Goal: Check status: Check status

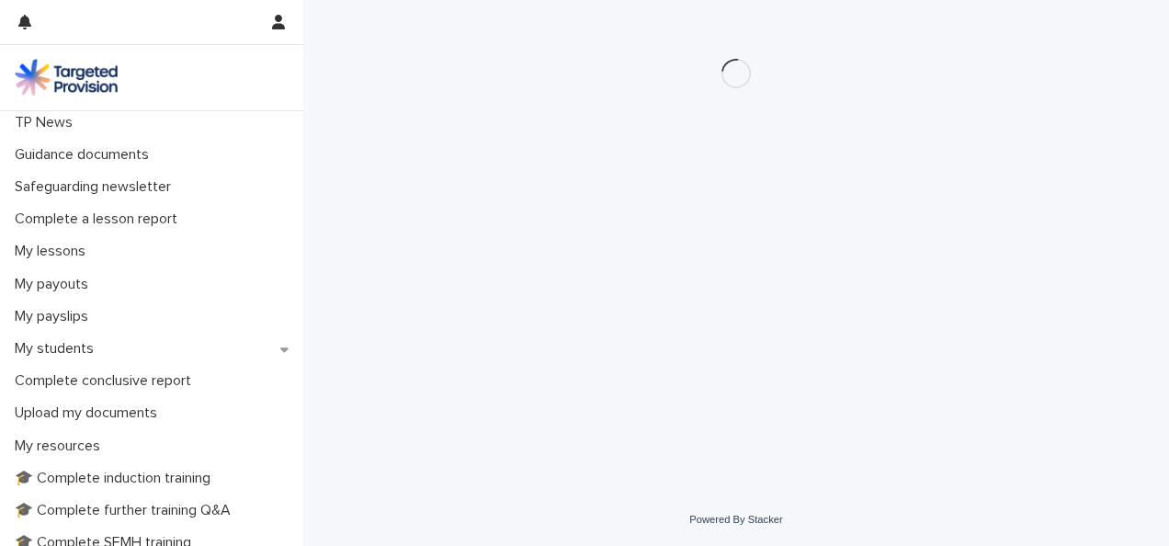
scroll to position [142, 0]
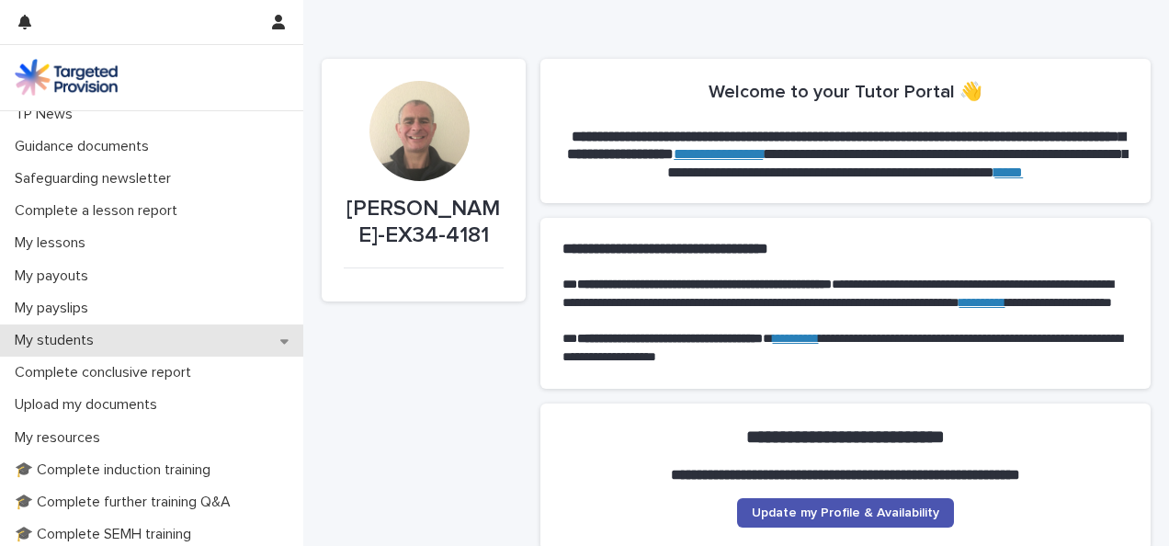
click at [71, 332] on p "My students" at bounding box center [57, 340] width 101 height 17
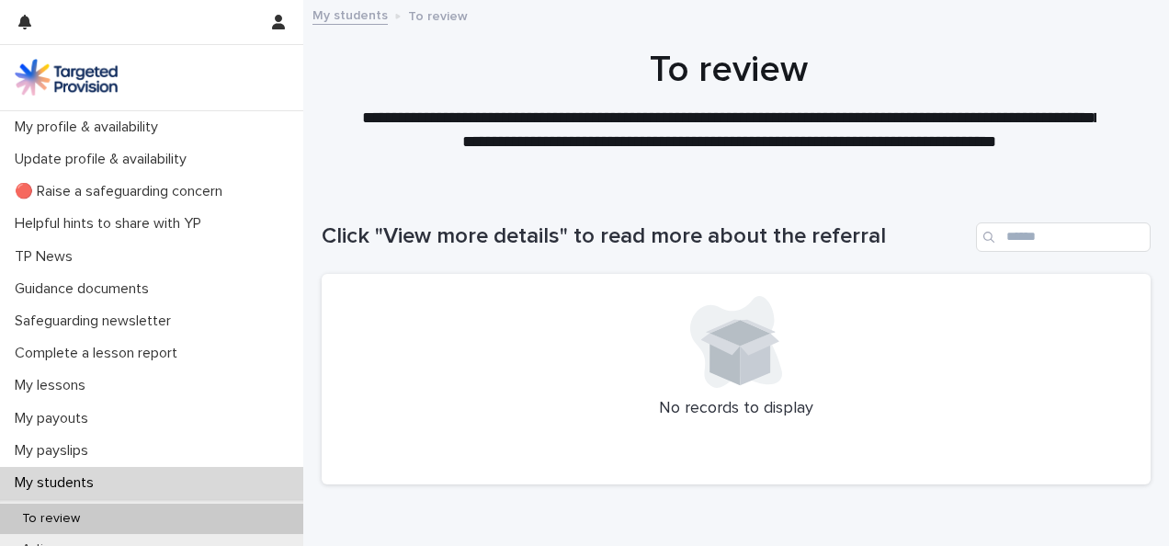
scroll to position [169, 0]
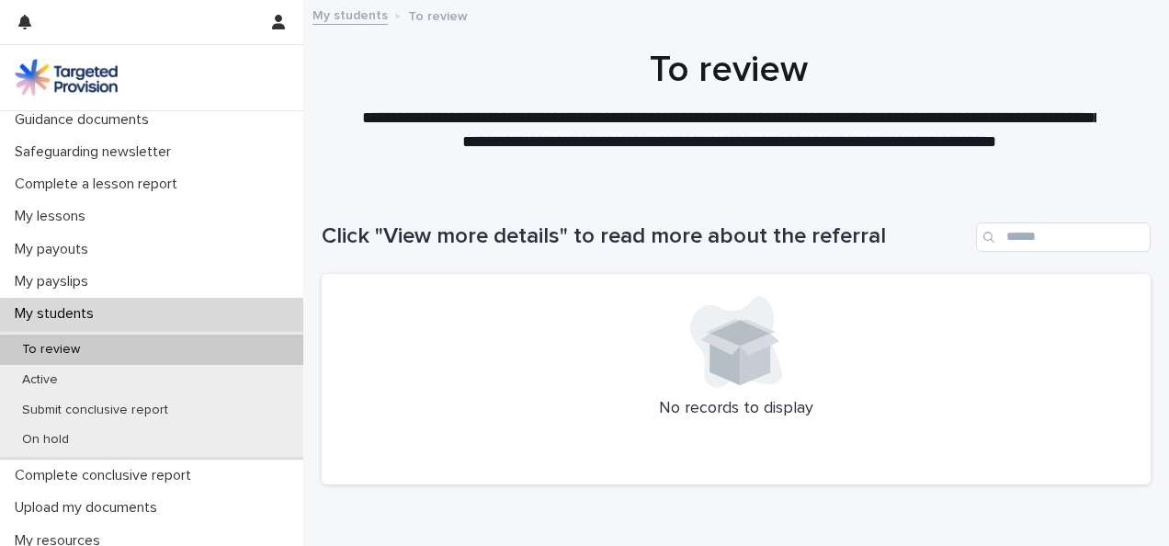
click at [48, 355] on p "To review" at bounding box center [50, 350] width 87 height 16
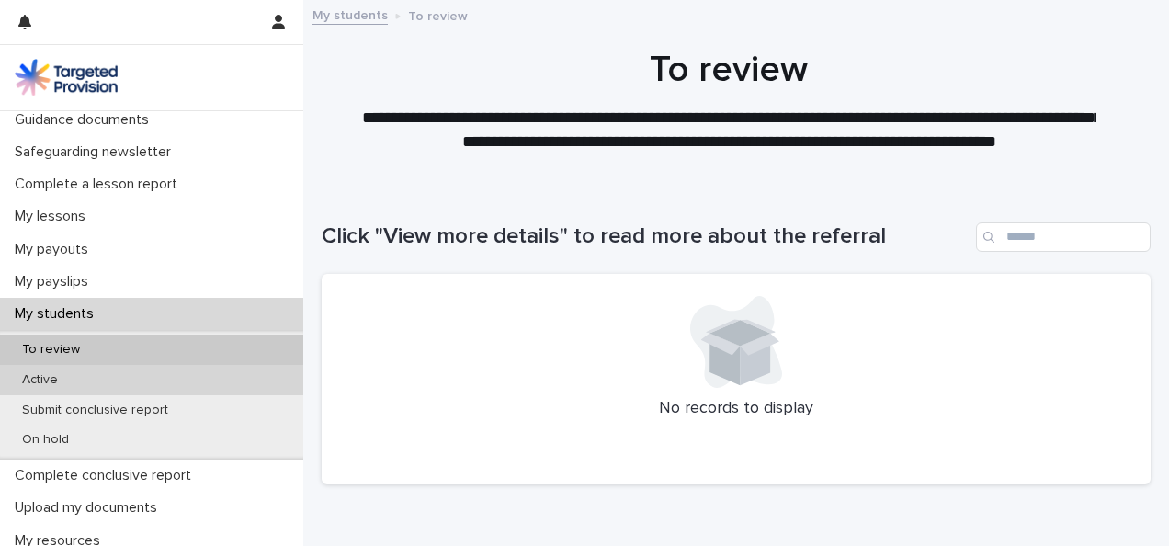
click at [45, 377] on p "Active" at bounding box center [39, 380] width 65 height 16
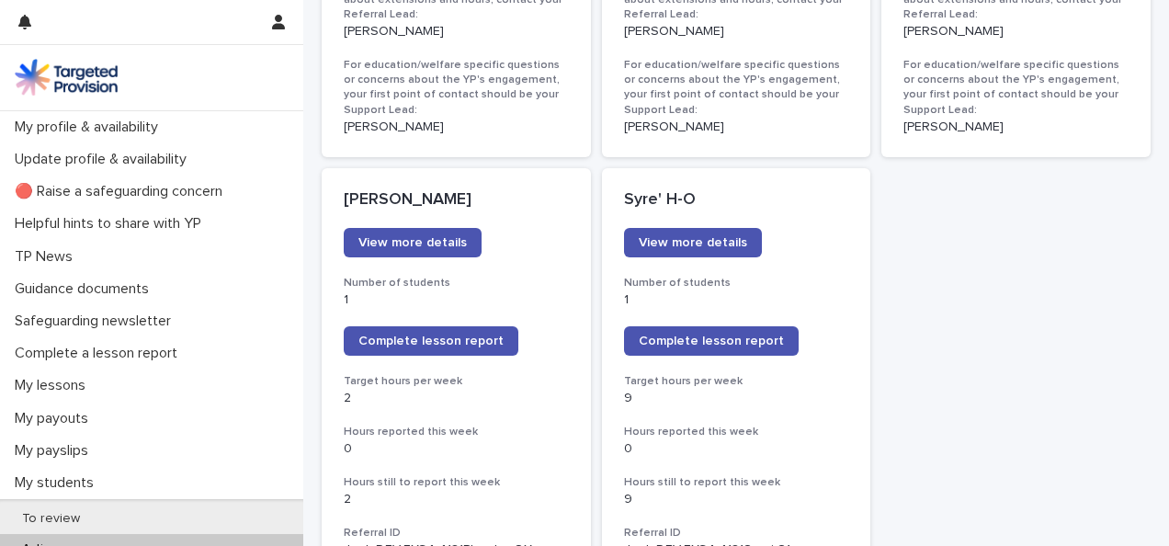
scroll to position [1473, 0]
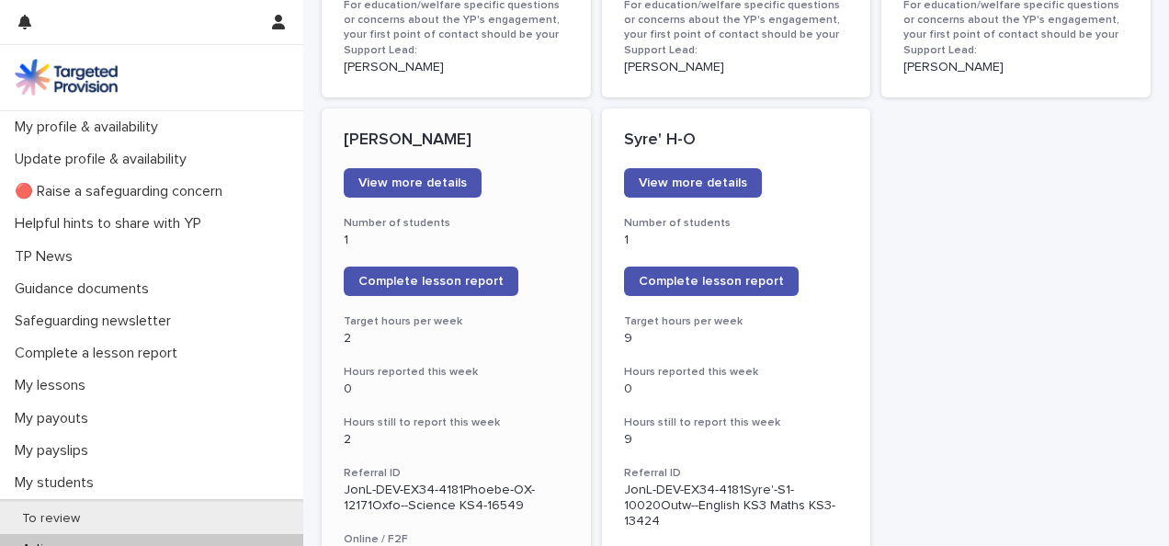
click at [484, 381] on p "0" at bounding box center [456, 389] width 225 height 16
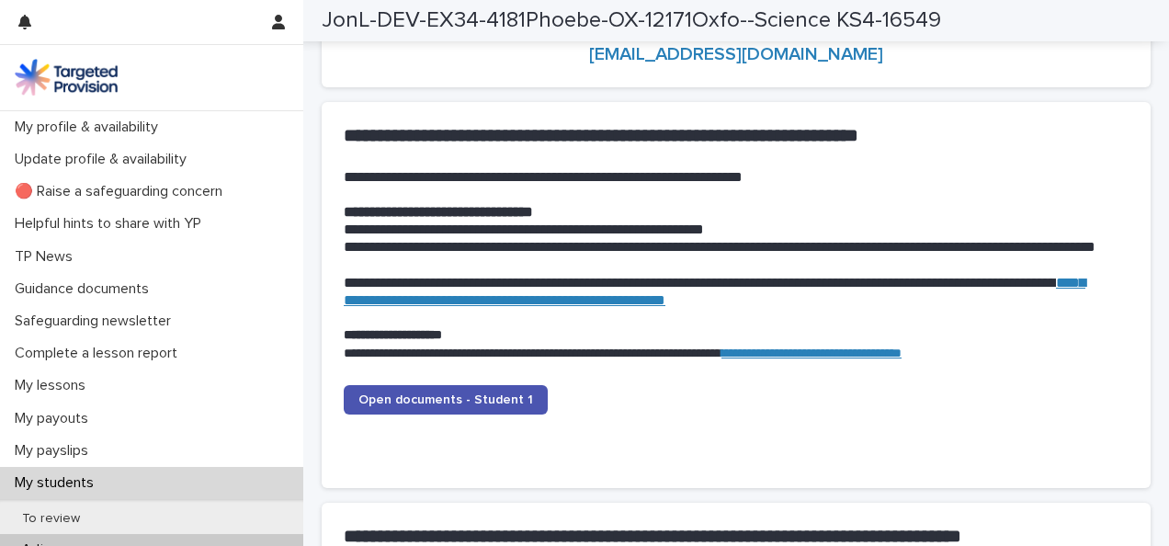
scroll to position [1901, 0]
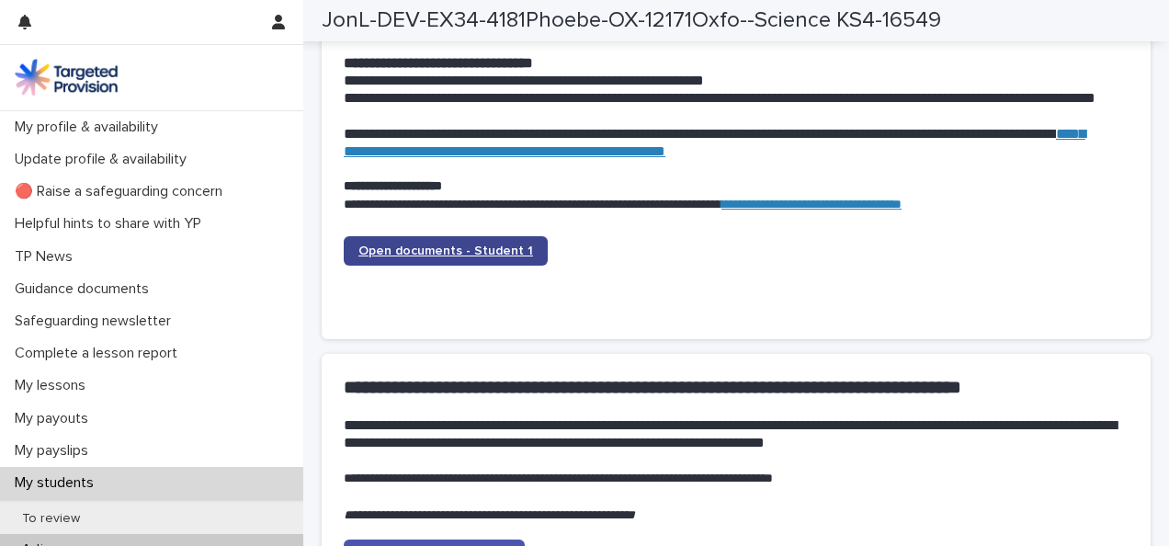
click at [498, 248] on span "Open documents - Student 1" at bounding box center [445, 250] width 175 height 13
